Goal: Task Accomplishment & Management: Complete application form

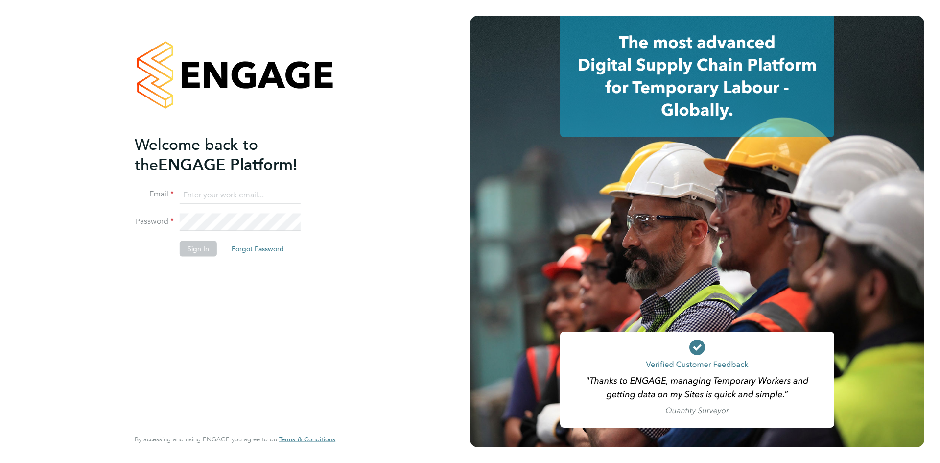
type input "georgina.ulysses@randstad.co.uk"
click at [196, 251] on button "Sign In" at bounding box center [198, 248] width 37 height 16
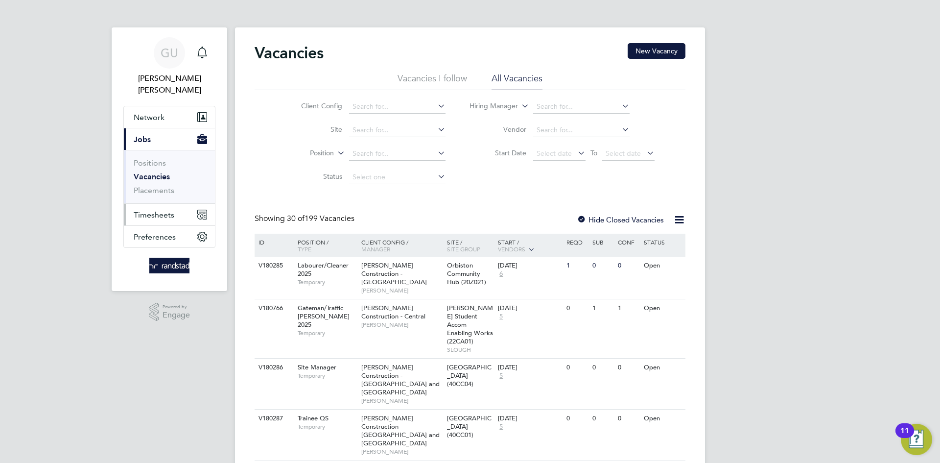
click at [162, 210] on span "Timesheets" at bounding box center [154, 214] width 41 height 9
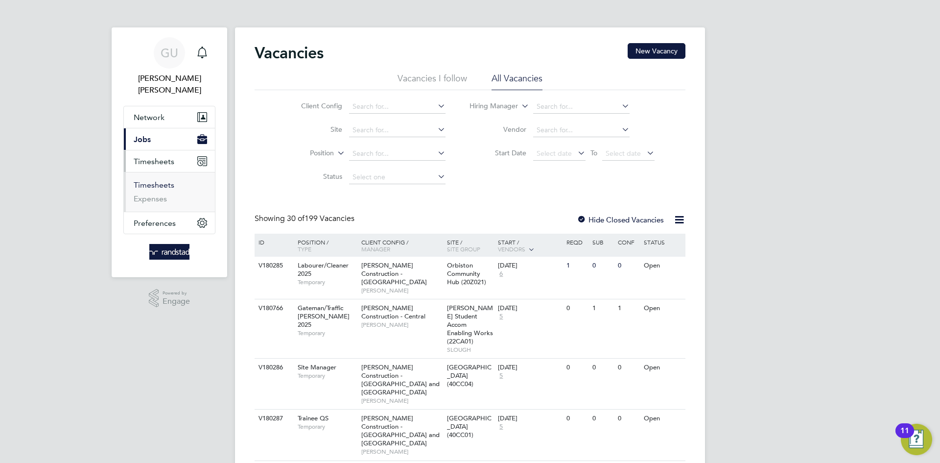
click at [141, 180] on link "Timesheets" at bounding box center [154, 184] width 41 height 9
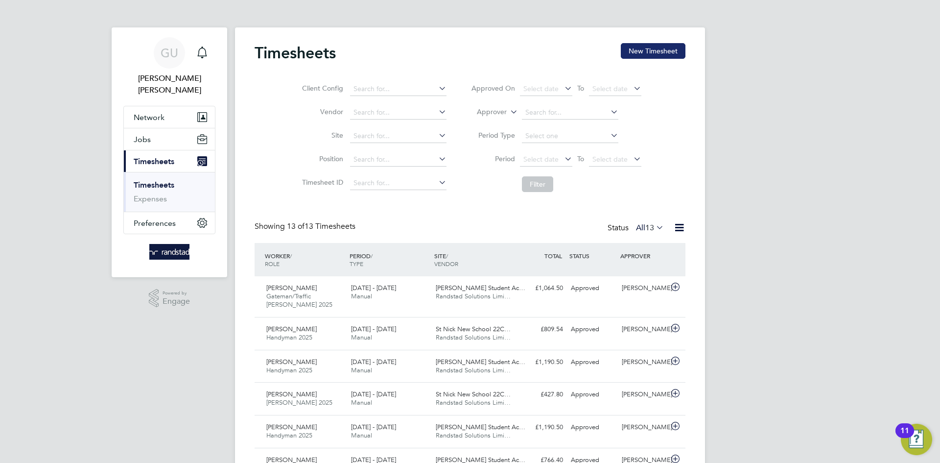
click at [660, 54] on button "New Timesheet" at bounding box center [653, 51] width 65 height 16
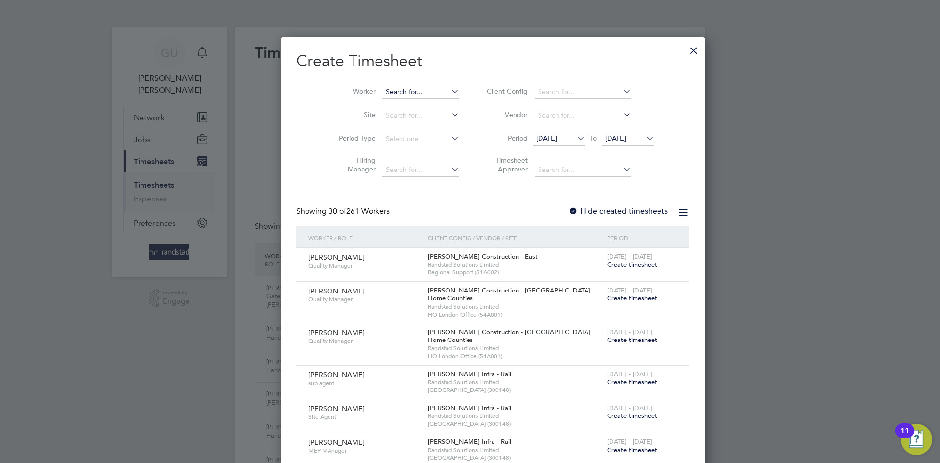
click at [384, 94] on input at bounding box center [420, 92] width 77 height 14
click at [383, 101] on b "[PERSON_NAME]" at bounding box center [391, 105] width 57 height 8
type input "[PERSON_NAME]"
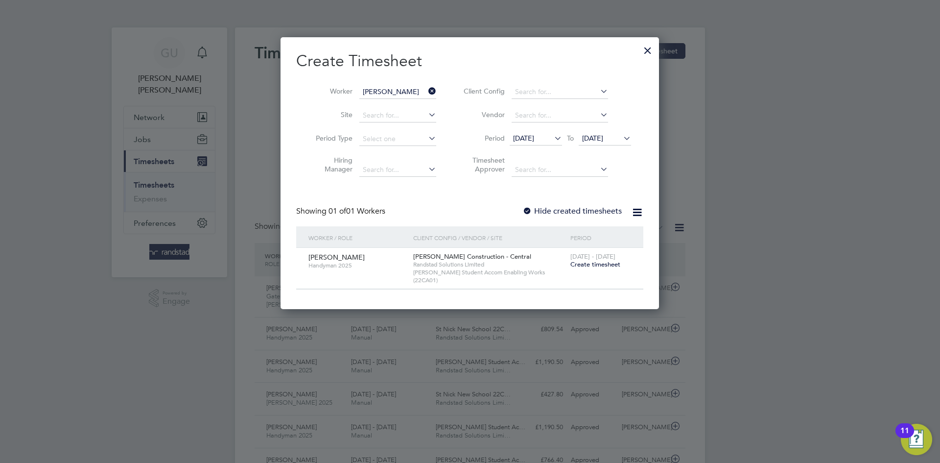
click at [601, 263] on span "Create timesheet" at bounding box center [595, 264] width 50 height 8
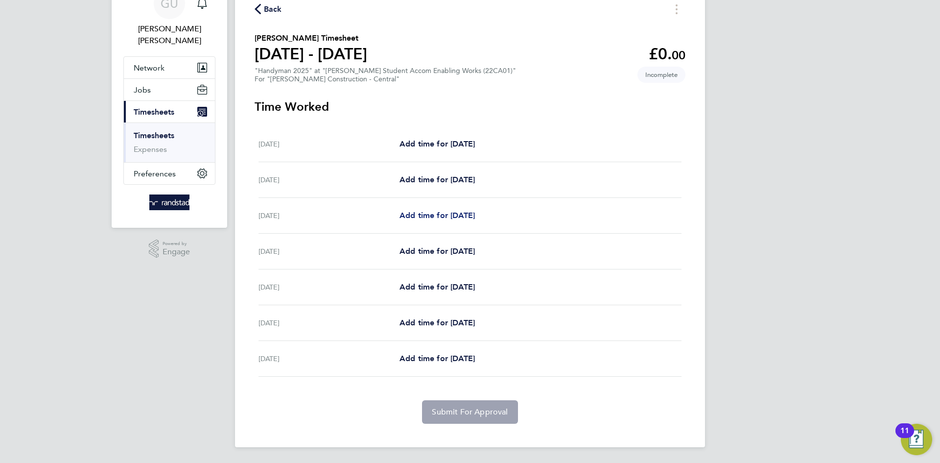
click at [432, 215] on span "Add time for [DATE]" at bounding box center [437, 215] width 75 height 9
select select "30"
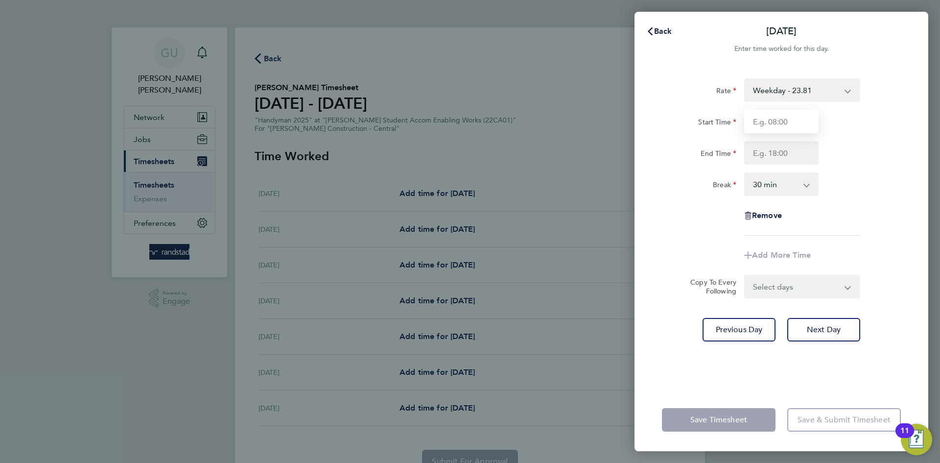
click at [791, 118] on input "Start Time" at bounding box center [781, 122] width 74 height 24
type input "07:30"
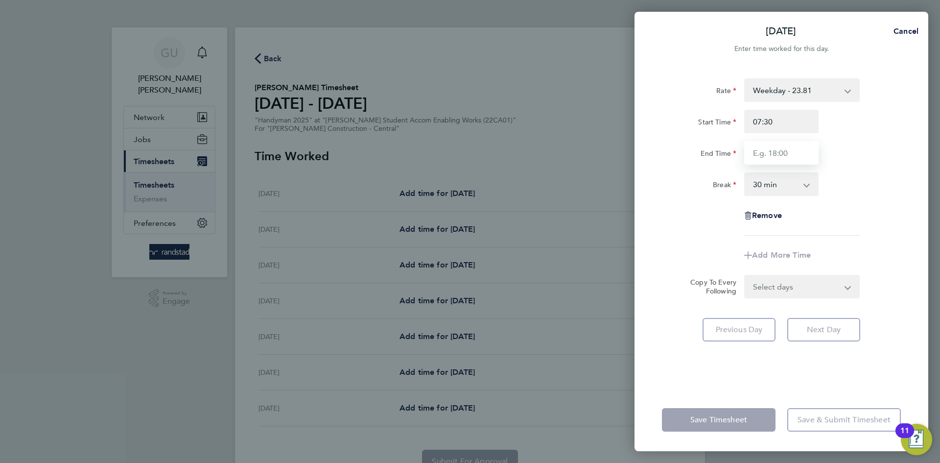
click at [764, 146] on input "End Time" at bounding box center [781, 153] width 74 height 24
type input "18:00"
click at [843, 212] on div "Rate Weekday - 23.81 Overtime - 34.42 Start Time 07:30 End Time 18:00 Break 0 m…" at bounding box center [781, 156] width 239 height 157
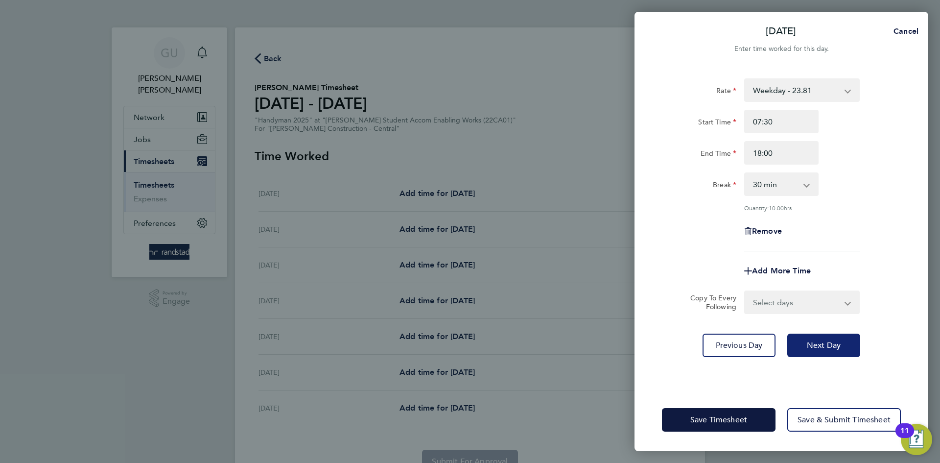
click at [812, 337] on button "Next Day" at bounding box center [823, 345] width 73 height 24
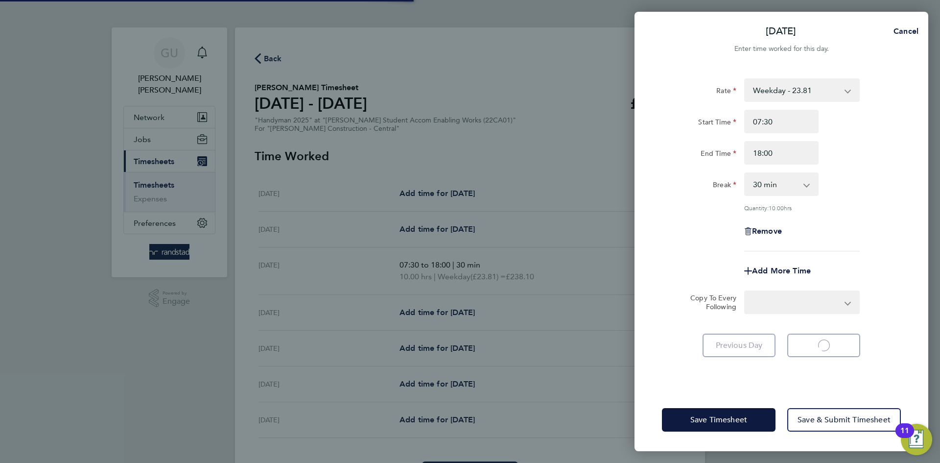
select select "30"
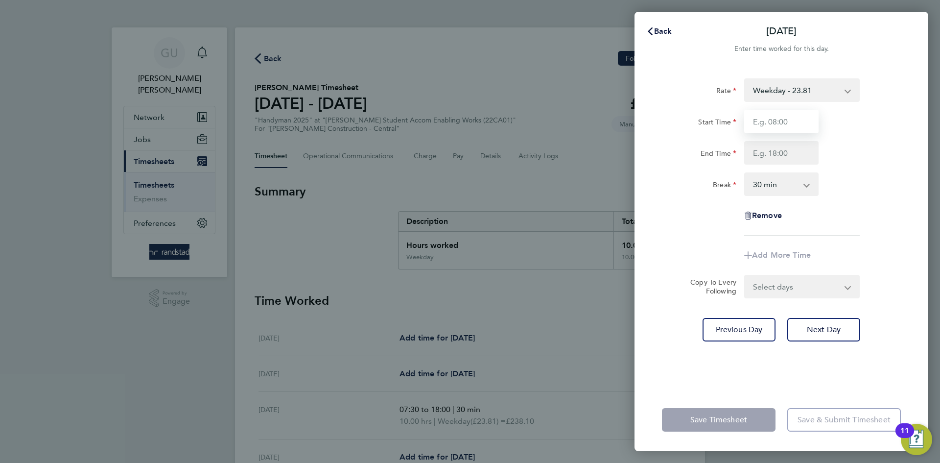
click at [777, 110] on input "Start Time" at bounding box center [781, 122] width 74 height 24
type input "07:30"
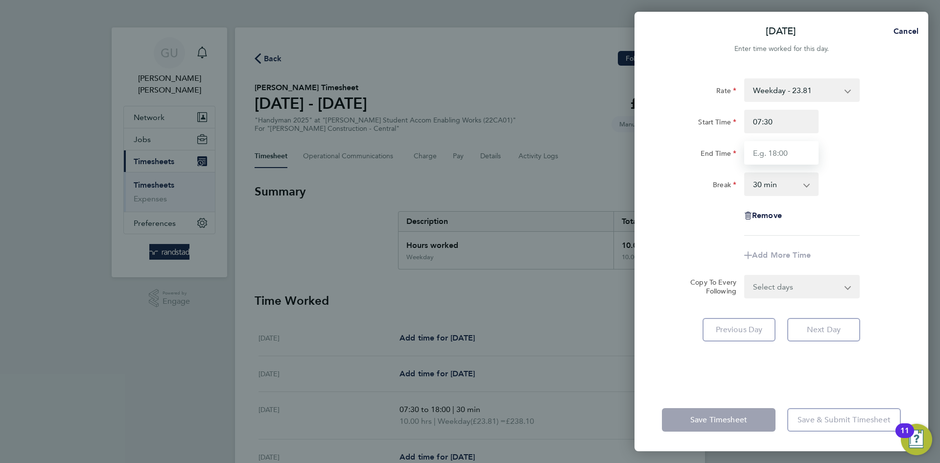
click at [768, 149] on input "End Time" at bounding box center [781, 153] width 74 height 24
type input "18:00"
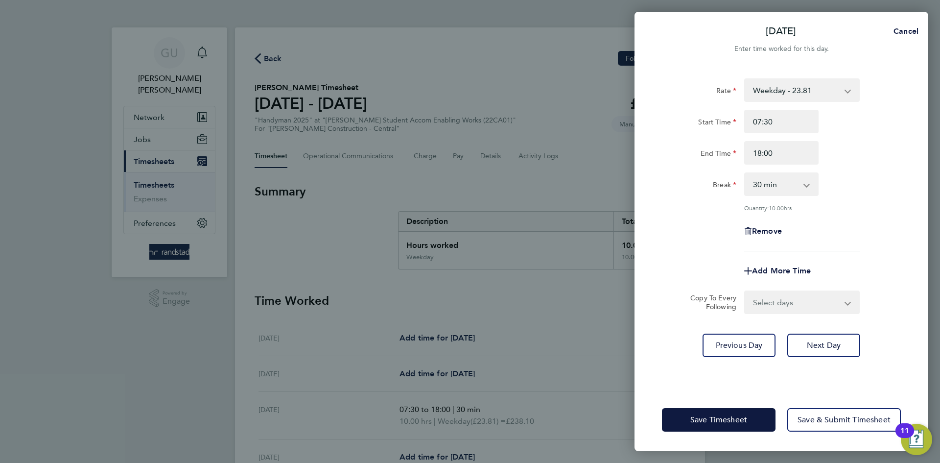
click at [836, 326] on div "Rate Weekday - 23.81 Overtime - 34.42 Start Time 07:30 End Time 18:00 Break 0 m…" at bounding box center [782, 228] width 294 height 322
click at [842, 333] on button "Next Day" at bounding box center [823, 345] width 73 height 24
select select "30"
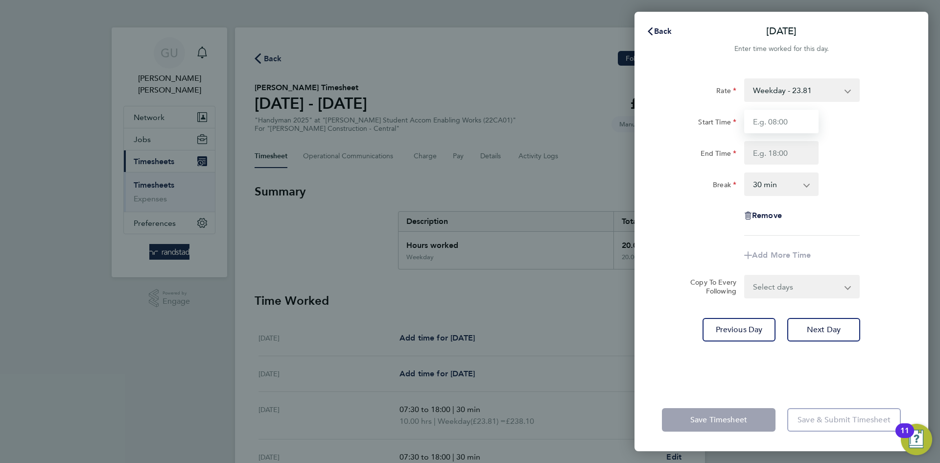
click at [804, 128] on input "Start Time" at bounding box center [781, 122] width 74 height 24
type input "07:30"
click at [772, 151] on input "End Time" at bounding box center [781, 153] width 74 height 24
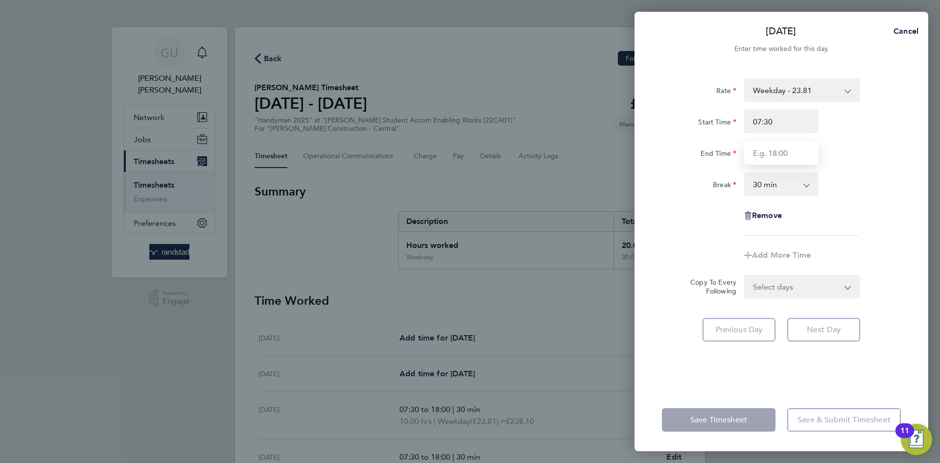
type input "18:00"
click at [834, 342] on div "Rate Weekday - 23.81 Overtime - 34.42 Start Time 07:30 End Time 18:00 Break 0 m…" at bounding box center [782, 228] width 294 height 322
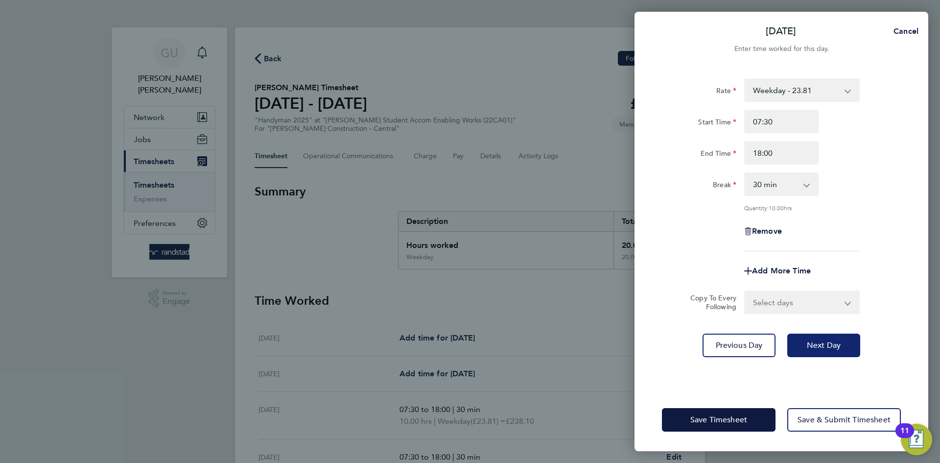
click at [833, 338] on button "Next Day" at bounding box center [823, 345] width 73 height 24
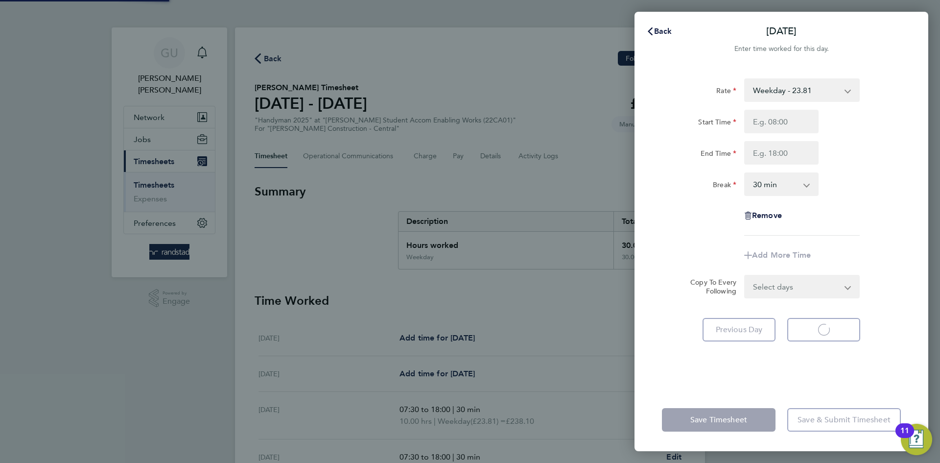
select select "30"
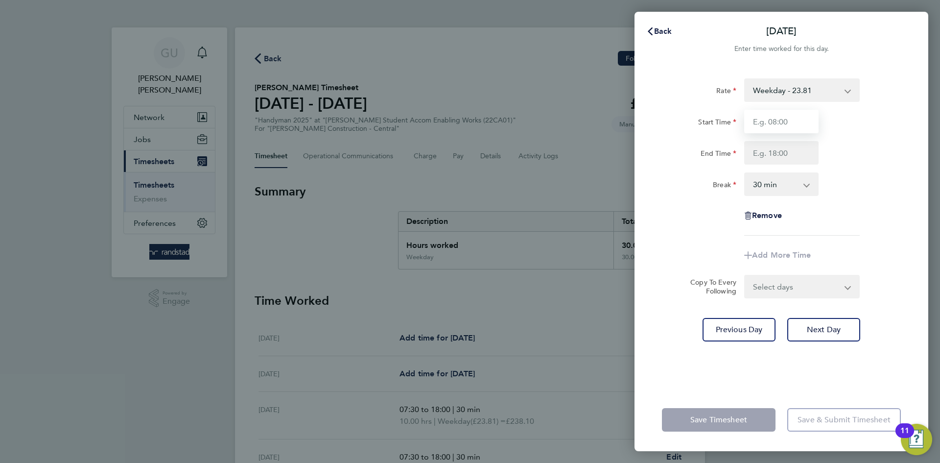
click at [784, 126] on input "Start Time" at bounding box center [781, 122] width 74 height 24
type input "07:30"
click at [781, 147] on input "End Time" at bounding box center [781, 153] width 74 height 24
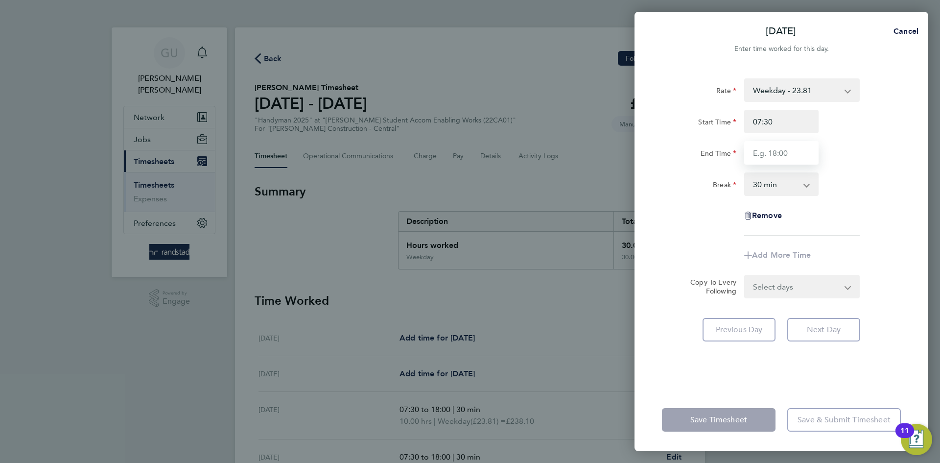
type input "18:00"
drag, startPoint x: 858, startPoint y: 249, endPoint x: 845, endPoint y: 301, distance: 53.1
click at [857, 253] on app-timesheet-line-form-group "Rate Weekday - 23.81 Overtime - 34.42 Start Time 07:30 End Time 18:00 Break 0 m…" at bounding box center [781, 172] width 239 height 188
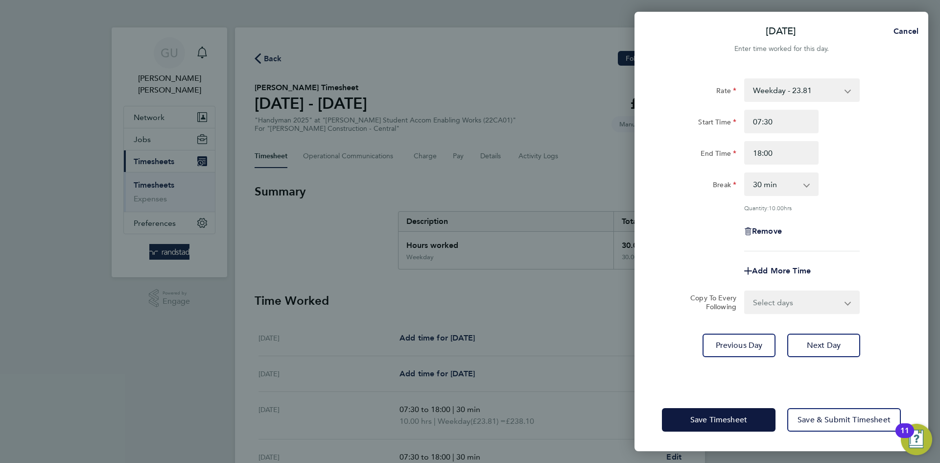
click at [825, 359] on div "Rate Weekday - 23.81 Overtime - 34.42 Start Time 07:30 End Time 18:00 Break 0 m…" at bounding box center [782, 228] width 294 height 322
click at [834, 343] on span "Next Day" at bounding box center [824, 345] width 34 height 10
select select "30"
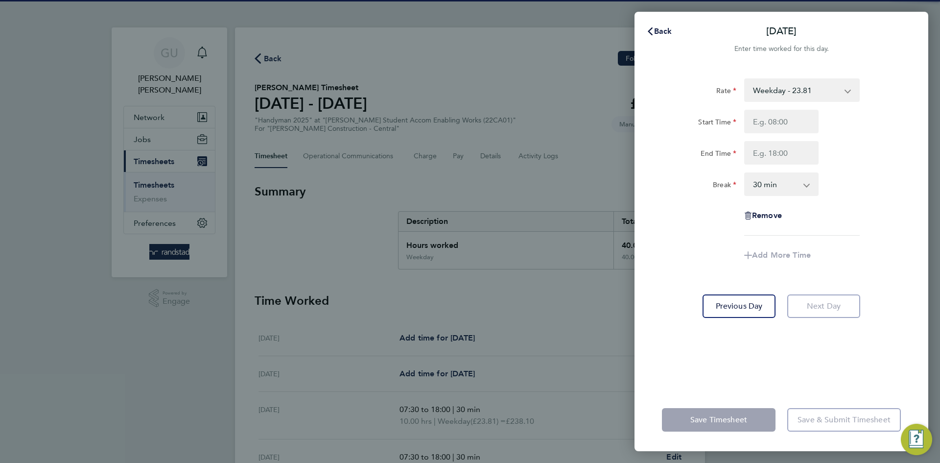
click at [782, 107] on div "Rate Weekday - 23.81 Overtime - 34.42 Start Time End Time Break 0 min 15 min 30…" at bounding box center [781, 156] width 239 height 157
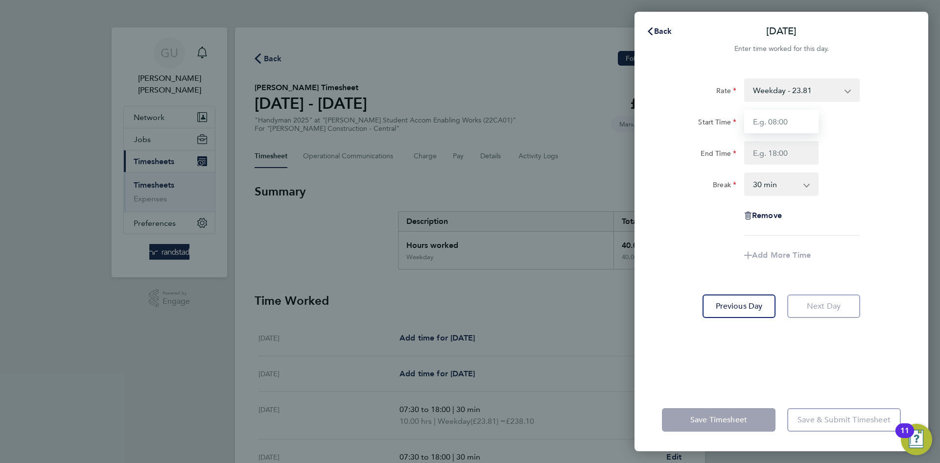
click at [784, 117] on input "Start Time" at bounding box center [781, 122] width 74 height 24
type input "07:30"
click at [765, 156] on input "End Time" at bounding box center [781, 153] width 74 height 24
type input "18:00"
drag, startPoint x: 860, startPoint y: 383, endPoint x: 852, endPoint y: 375, distance: 11.4
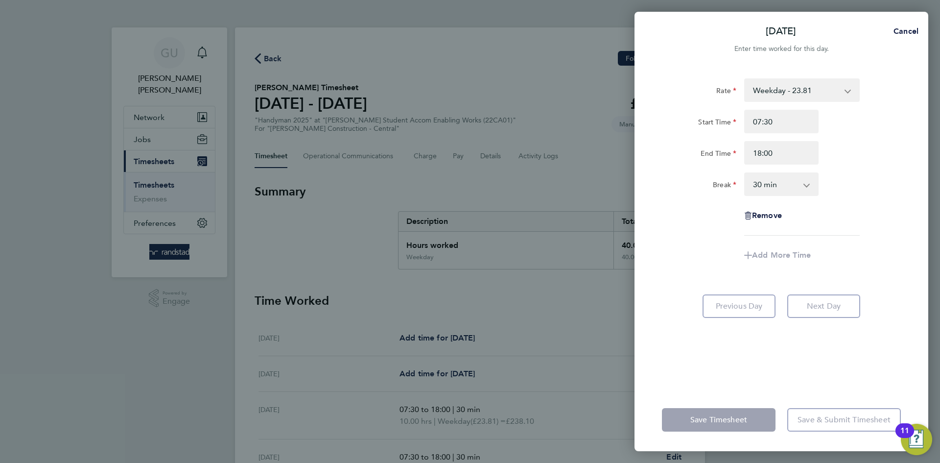
click at [860, 382] on div "Rate Weekday - 23.81 Overtime - 34.42 Start Time 07:30 End Time 18:00 Break 0 m…" at bounding box center [782, 228] width 294 height 322
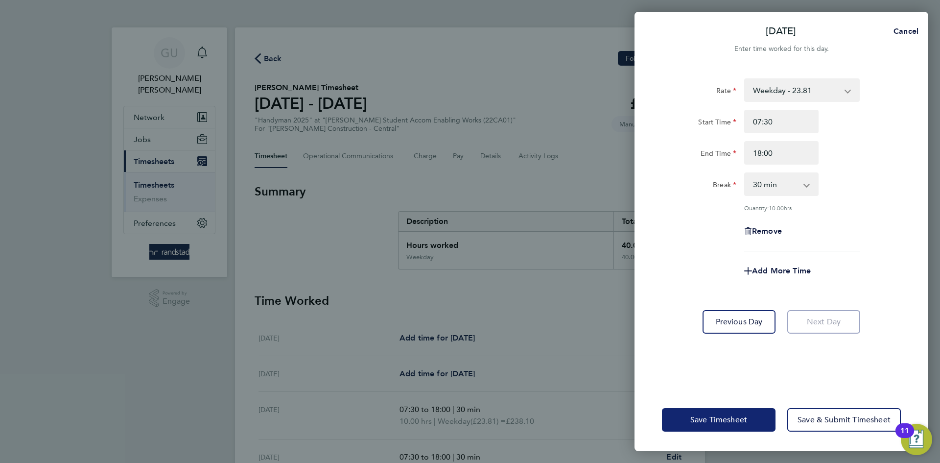
click at [734, 421] on span "Save Timesheet" at bounding box center [718, 420] width 57 height 10
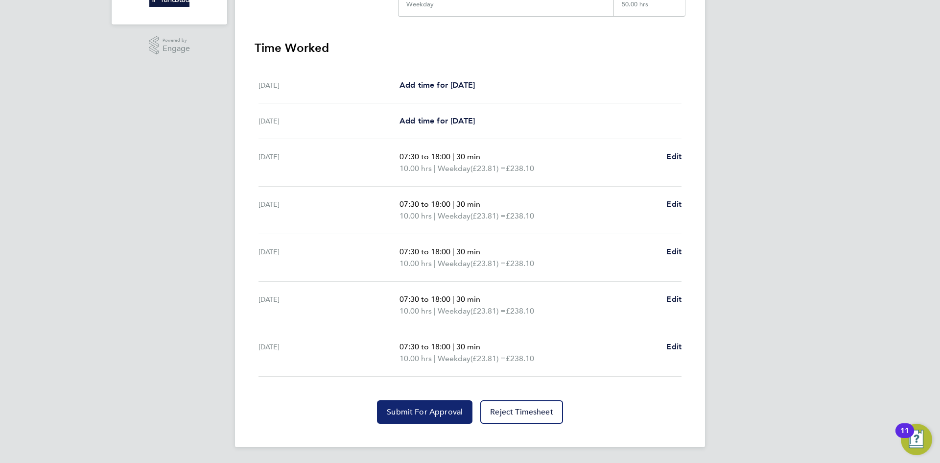
click at [444, 409] on span "Submit For Approval" at bounding box center [425, 412] width 76 height 10
